Goal: Information Seeking & Learning: Understand process/instructions

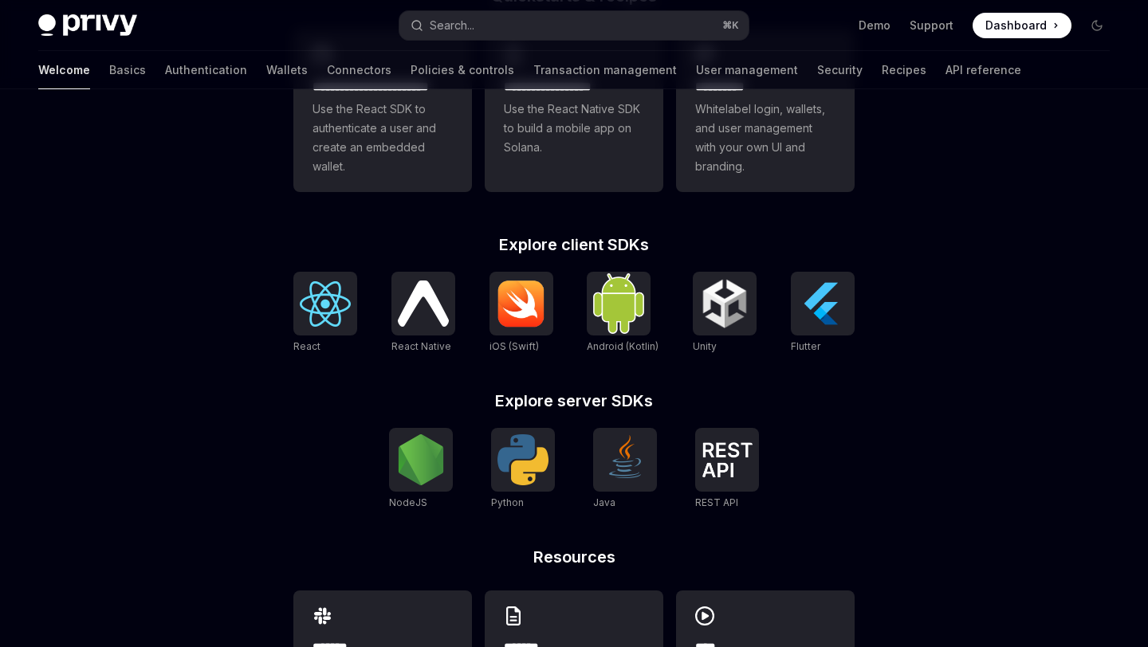
scroll to position [620, 0]
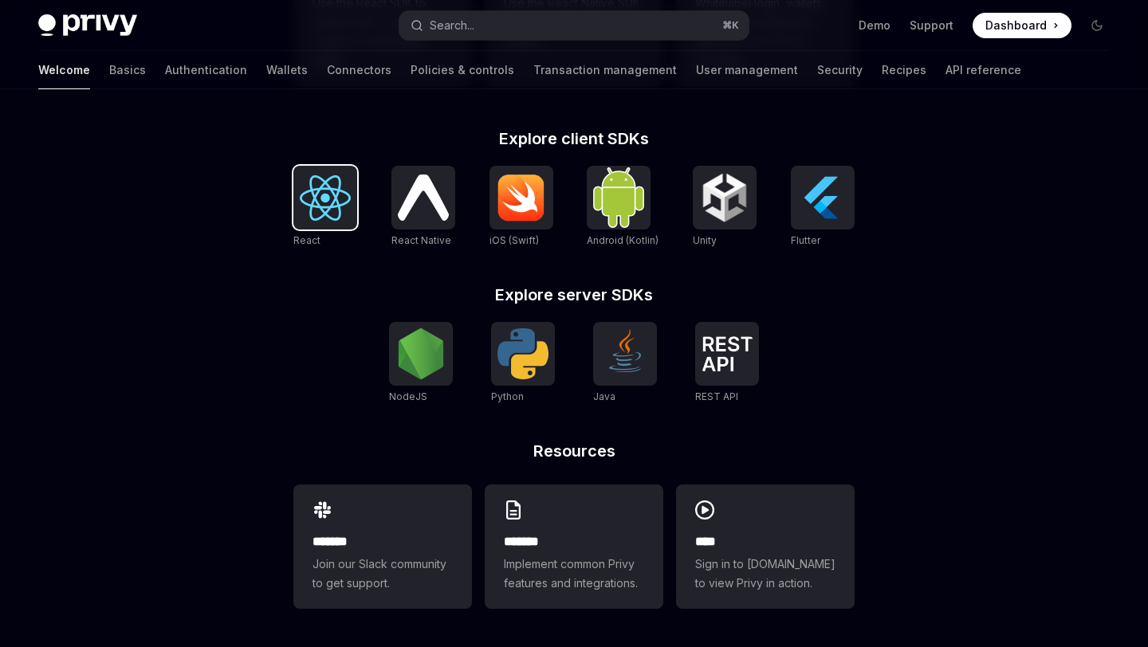
click at [356, 198] on div at bounding box center [325, 198] width 64 height 64
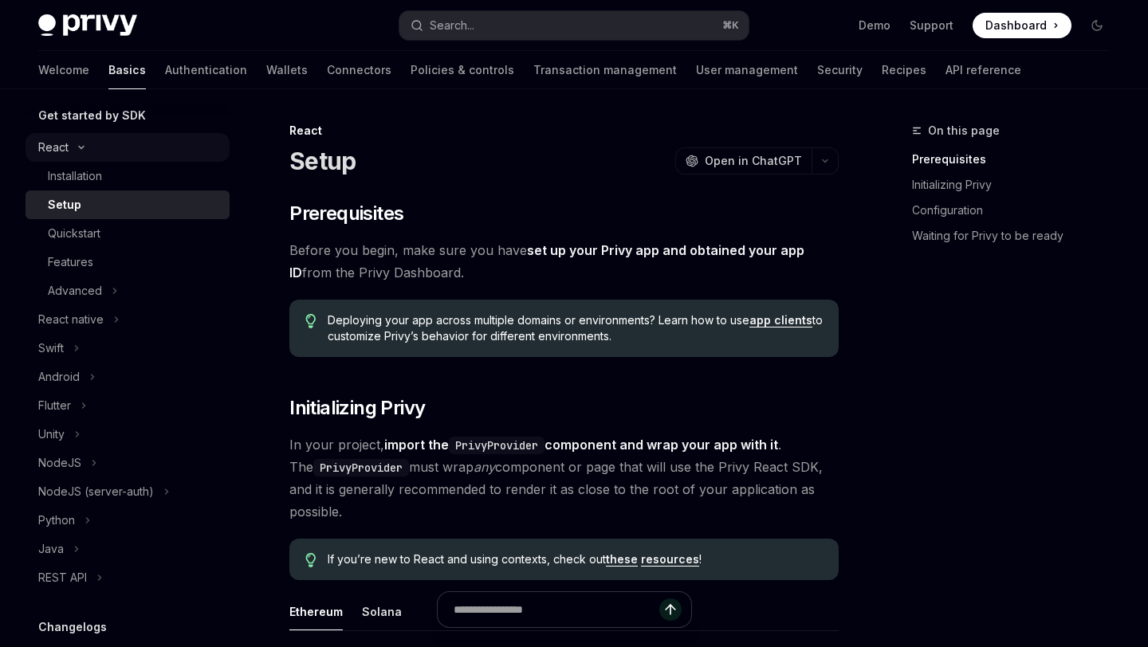
click at [88, 149] on icon at bounding box center [81, 147] width 19 height 6
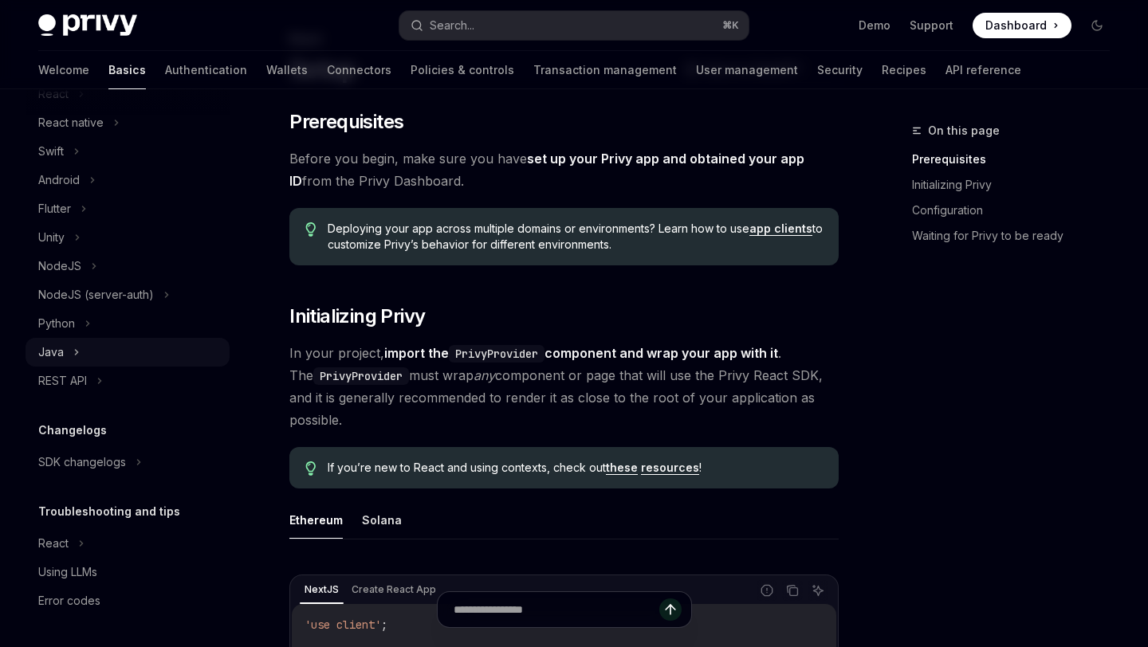
scroll to position [133, 0]
